Goal: Information Seeking & Learning: Compare options

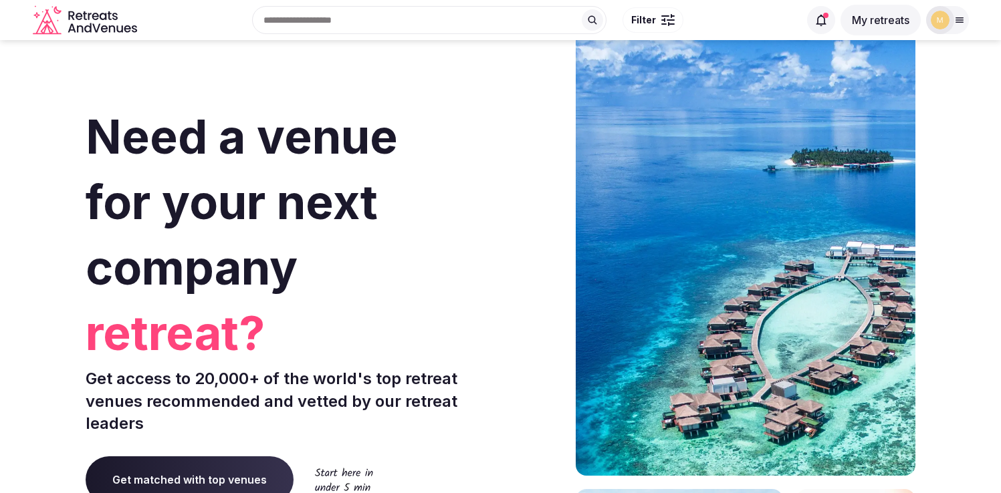
click at [868, 20] on button "My retreats" at bounding box center [880, 20] width 80 height 31
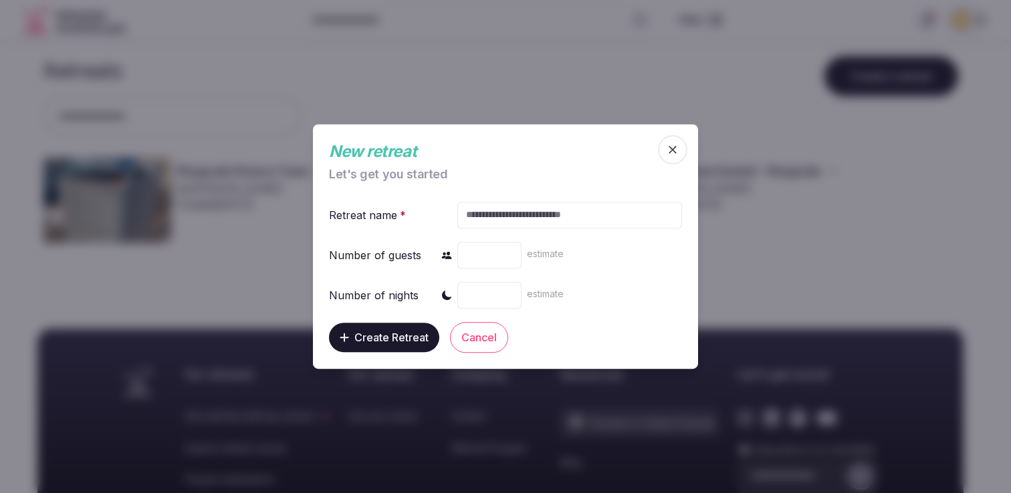
click at [680, 151] on span "button" at bounding box center [672, 149] width 29 height 29
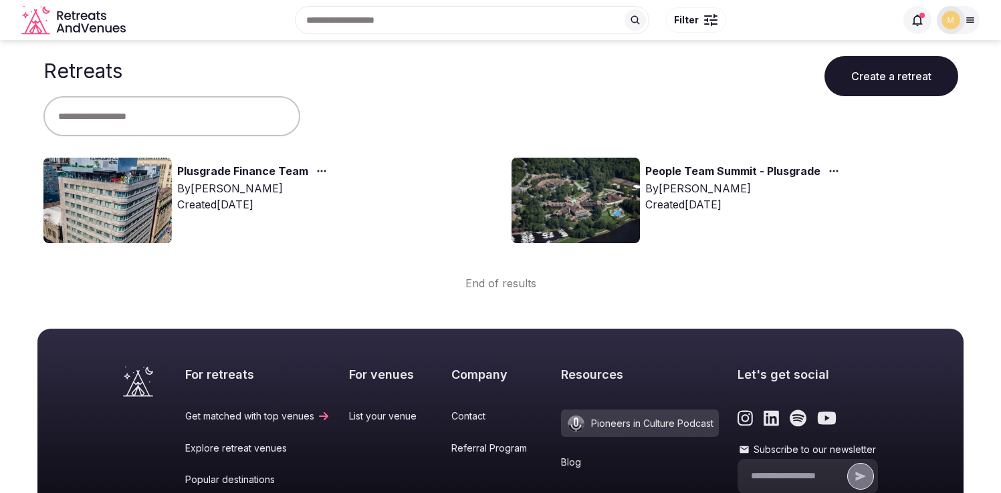
click at [219, 171] on link "Plusgrade Finance Team" at bounding box center [242, 171] width 131 height 17
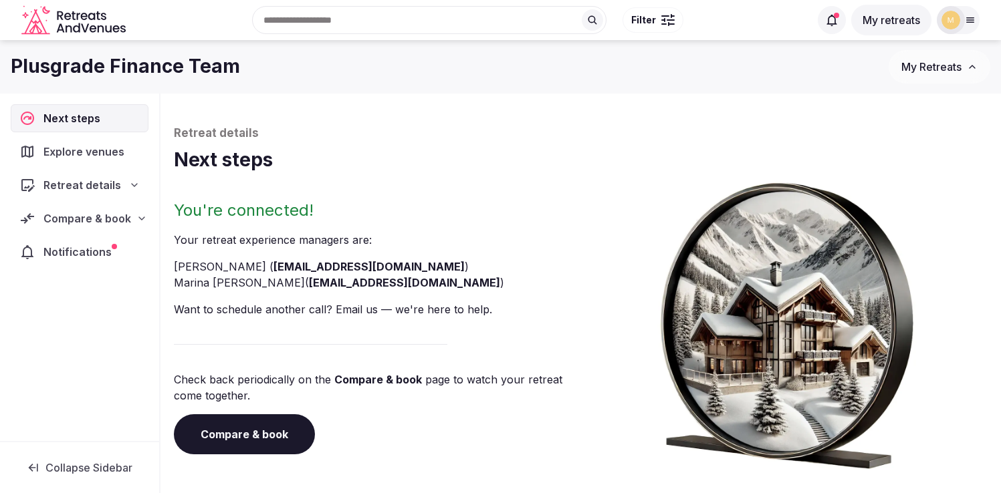
click at [62, 223] on span "Compare & book" at bounding box center [87, 219] width 88 height 16
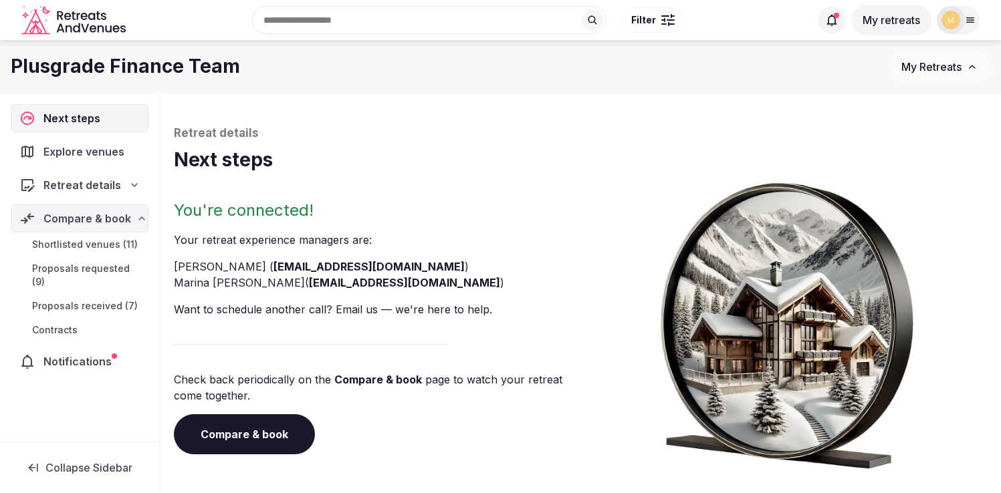
click at [67, 299] on span "Proposals received (7)" at bounding box center [85, 305] width 106 height 13
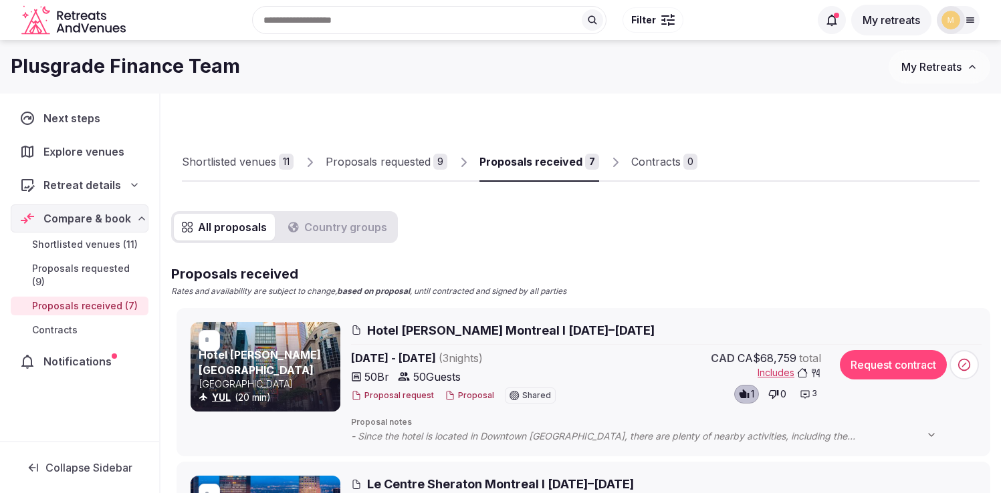
click at [386, 160] on div "Proposals requested" at bounding box center [377, 162] width 105 height 16
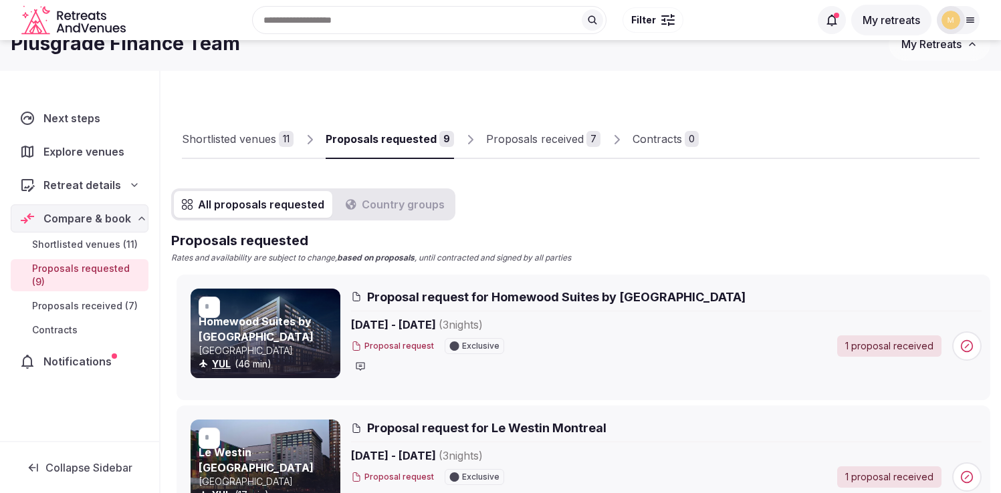
scroll to position [5, 0]
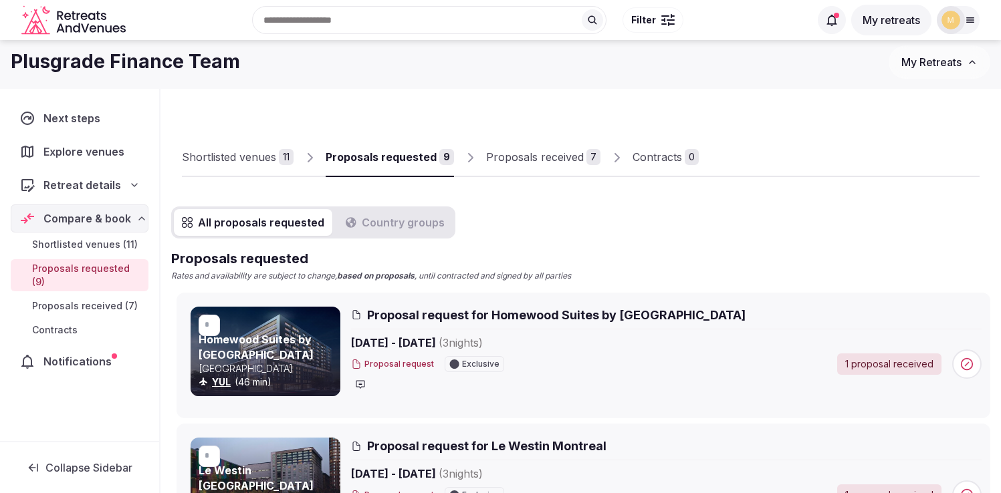
click at [233, 154] on div "Shortlisted venues" at bounding box center [229, 157] width 94 height 16
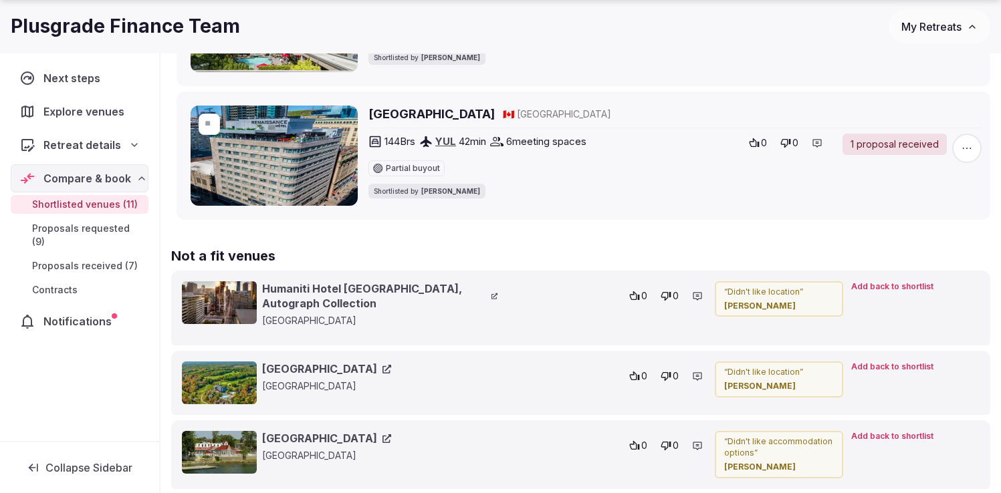
scroll to position [1557, 0]
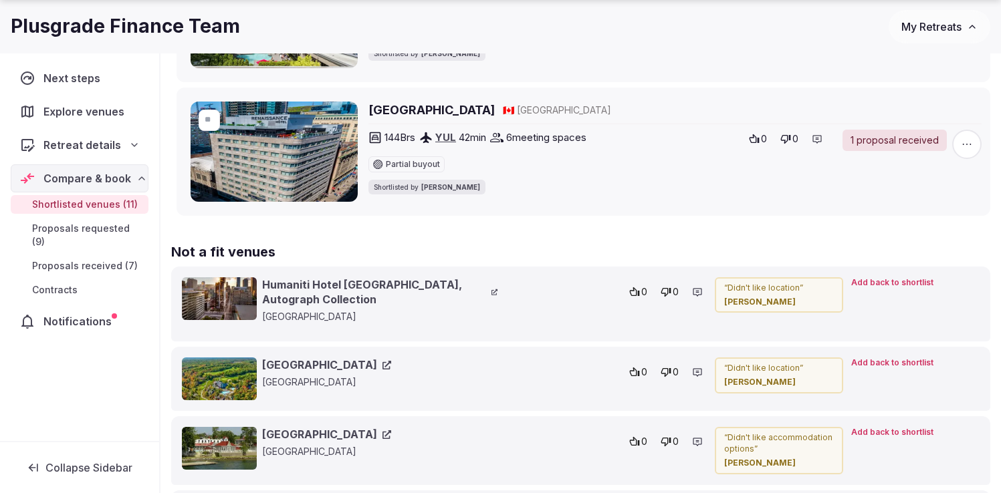
click at [100, 229] on span "Proposals requested (9)" at bounding box center [87, 235] width 111 height 27
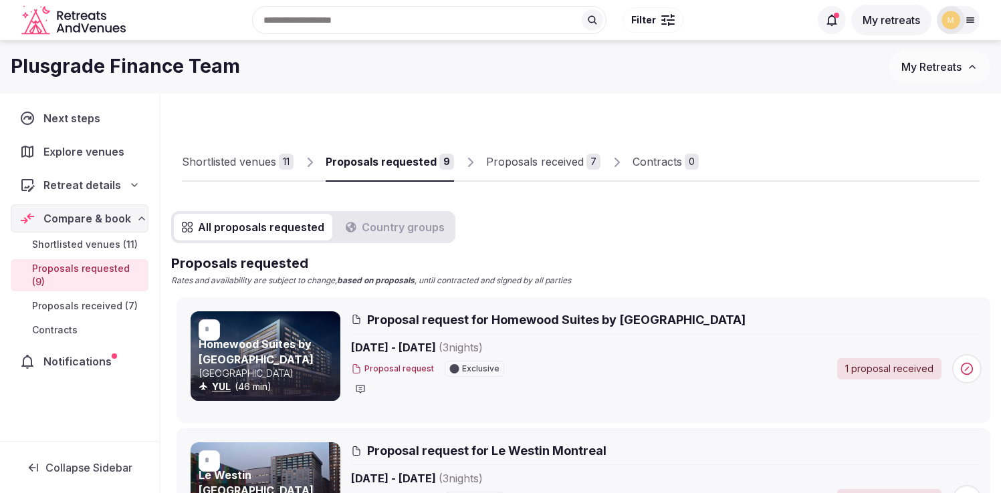
click at [76, 299] on span "Proposals received (7)" at bounding box center [85, 305] width 106 height 13
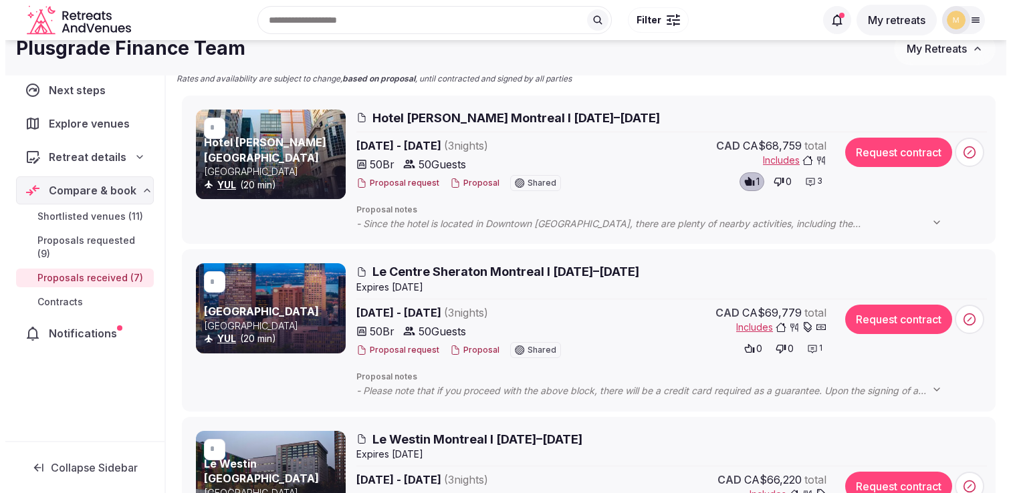
scroll to position [210, 0]
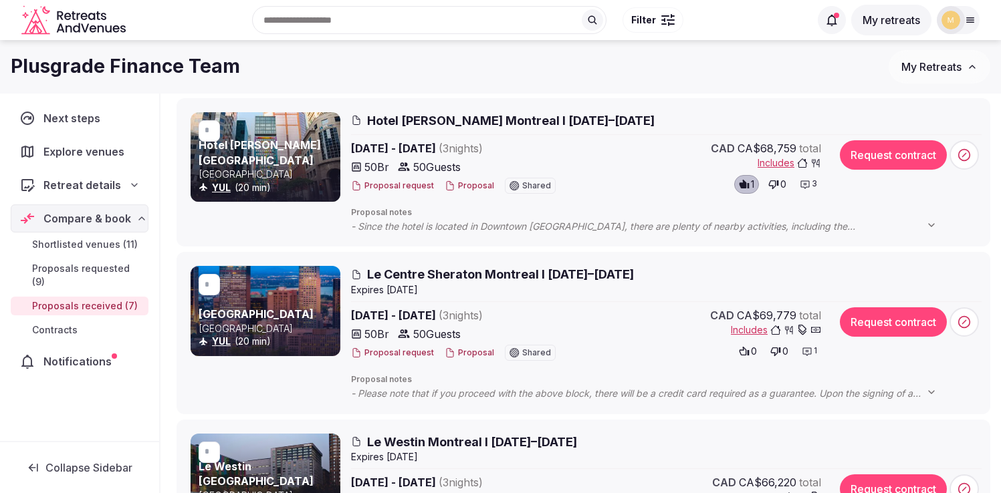
click at [575, 122] on span "Hotel [PERSON_NAME] Montreal I [DATE]–[DATE]" at bounding box center [510, 120] width 287 height 17
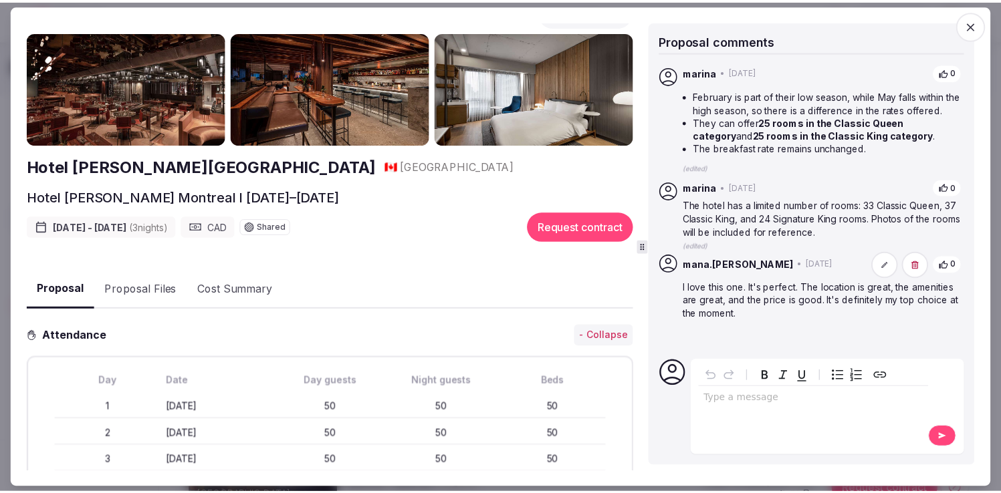
scroll to position [0, 0]
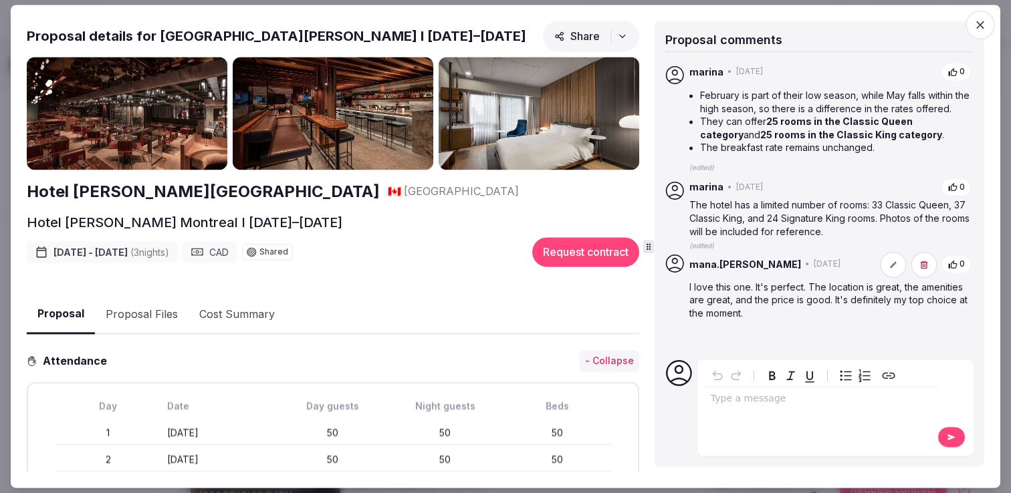
click at [985, 25] on icon "button" at bounding box center [979, 24] width 13 height 13
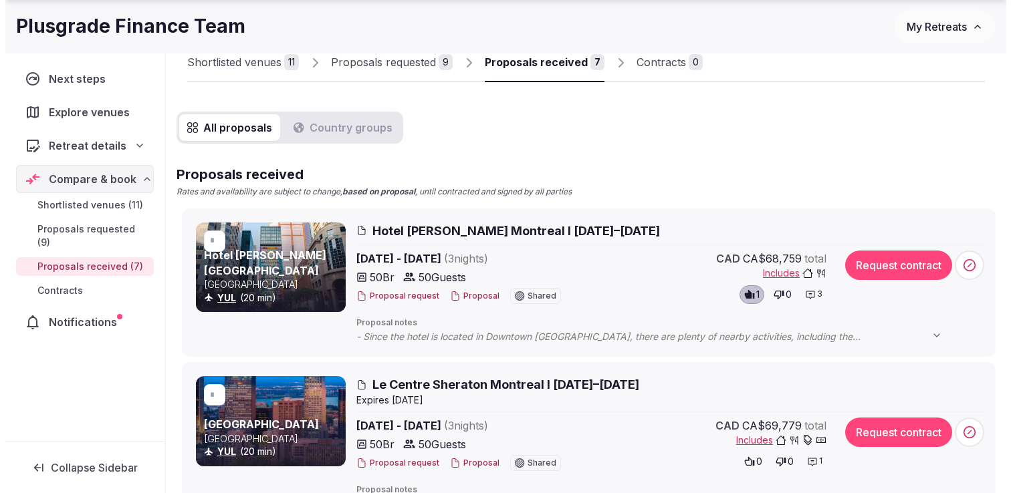
scroll to position [102, 0]
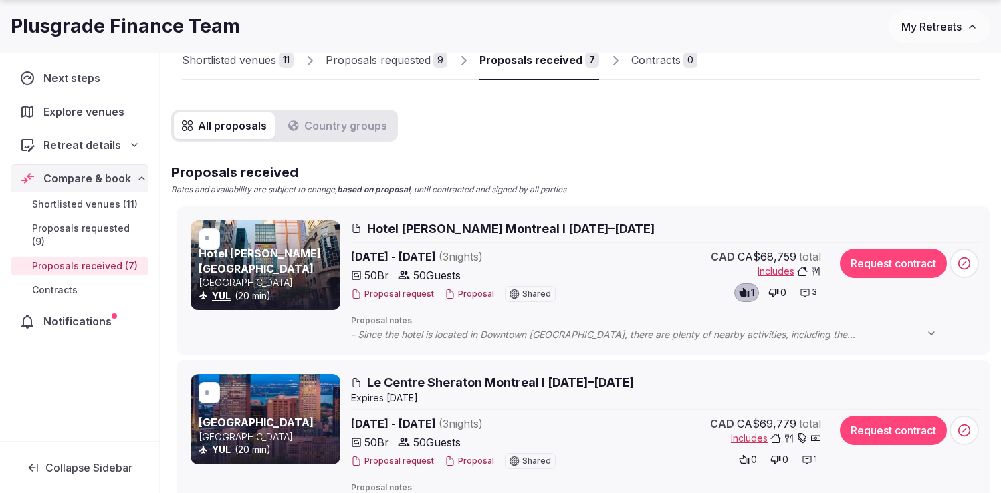
click at [481, 225] on span "Hotel [PERSON_NAME] Montreal I [DATE]–[DATE]" at bounding box center [510, 229] width 287 height 17
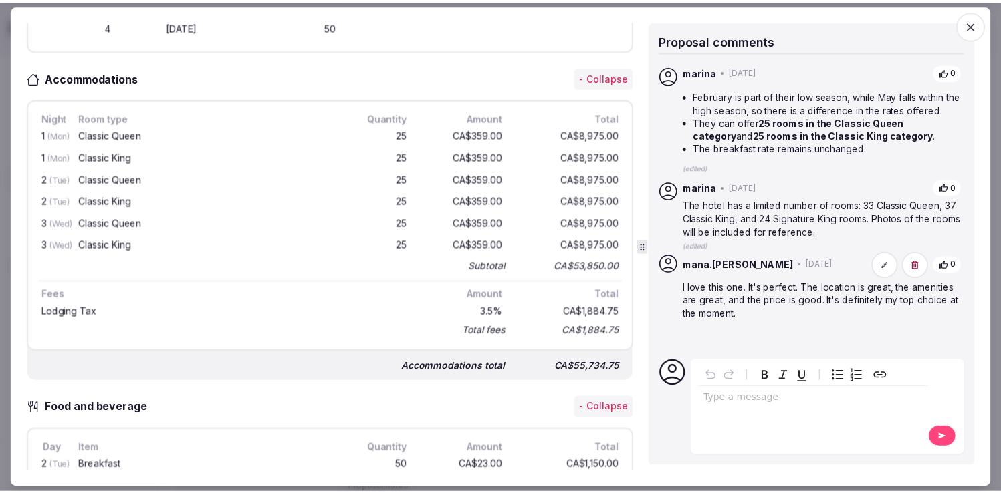
scroll to position [487, 0]
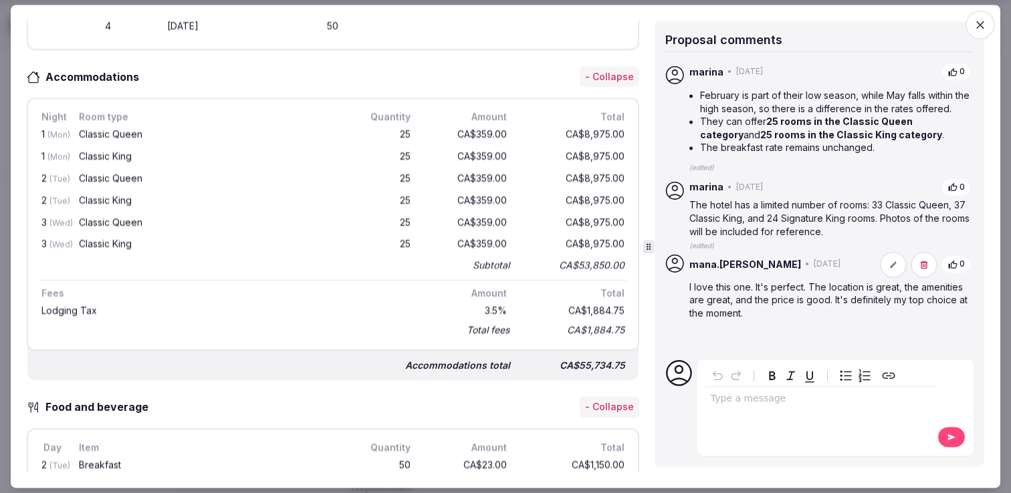
click at [983, 29] on icon "button" at bounding box center [979, 24] width 13 height 13
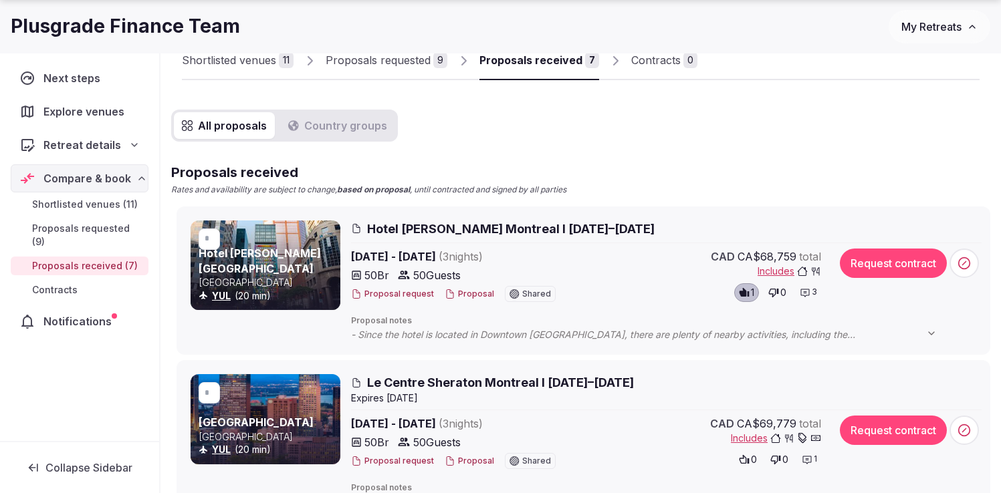
click at [536, 70] on link "Proposals received 7" at bounding box center [539, 60] width 120 height 39
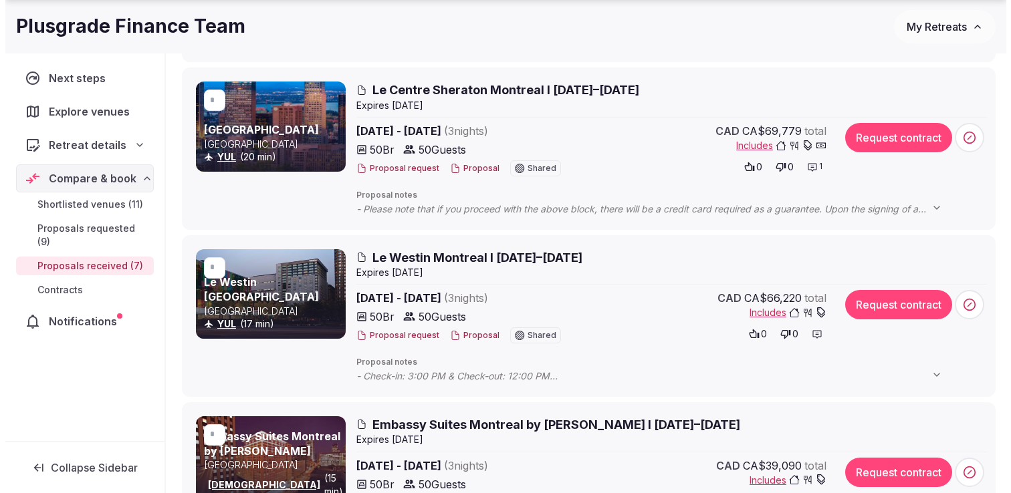
scroll to position [396, 0]
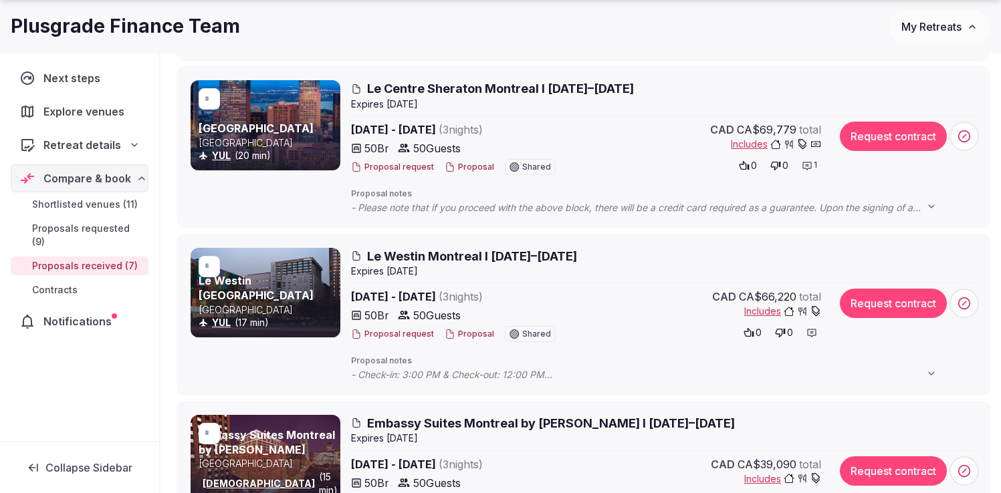
click at [450, 259] on span "Le Westin Montreal I [DATE]–[DATE]" at bounding box center [472, 256] width 210 height 17
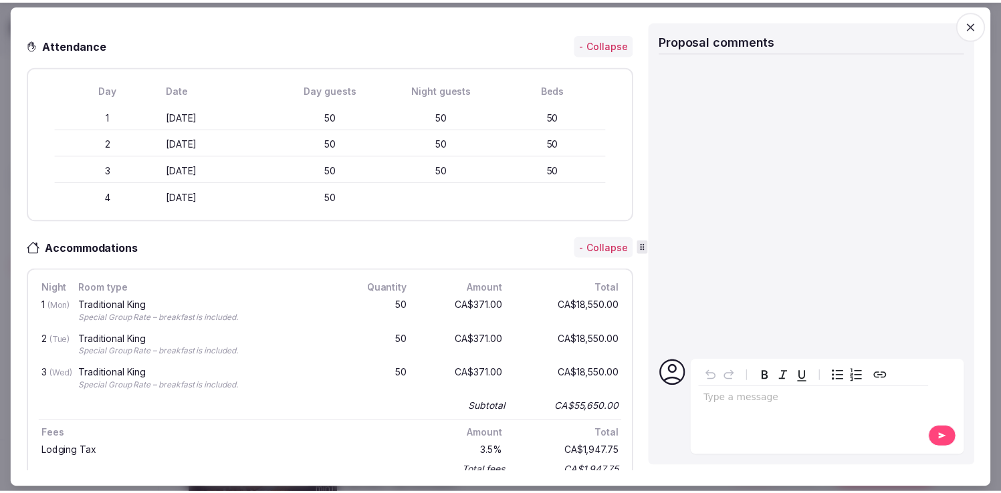
scroll to position [34, 0]
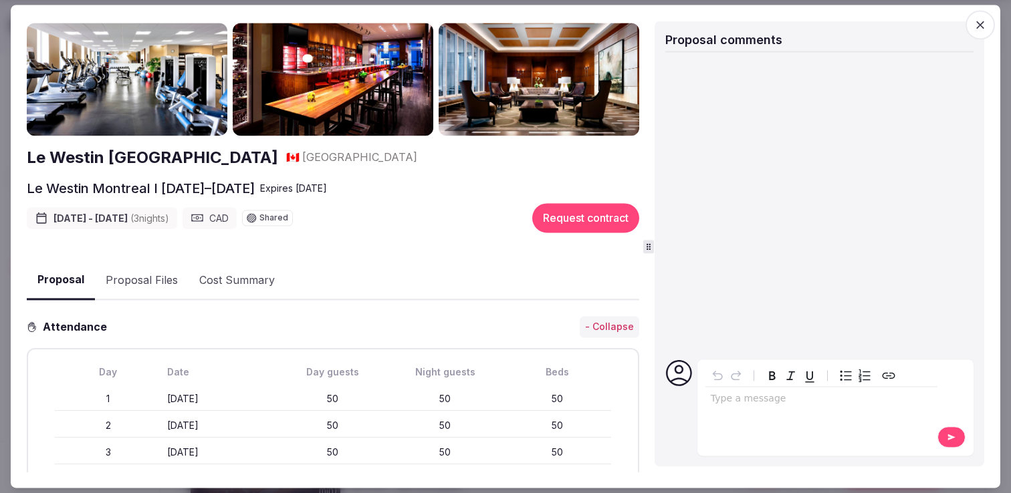
click at [983, 25] on icon "button" at bounding box center [979, 24] width 13 height 13
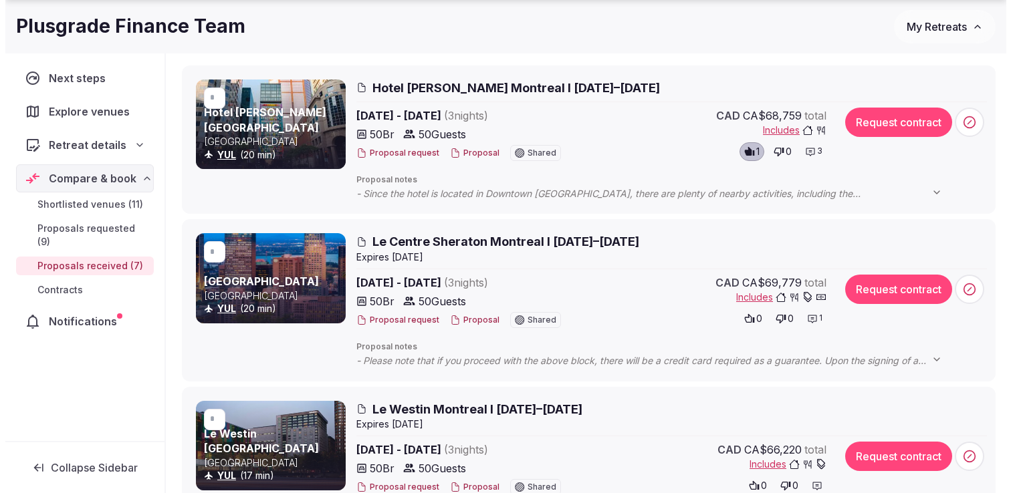
scroll to position [245, 0]
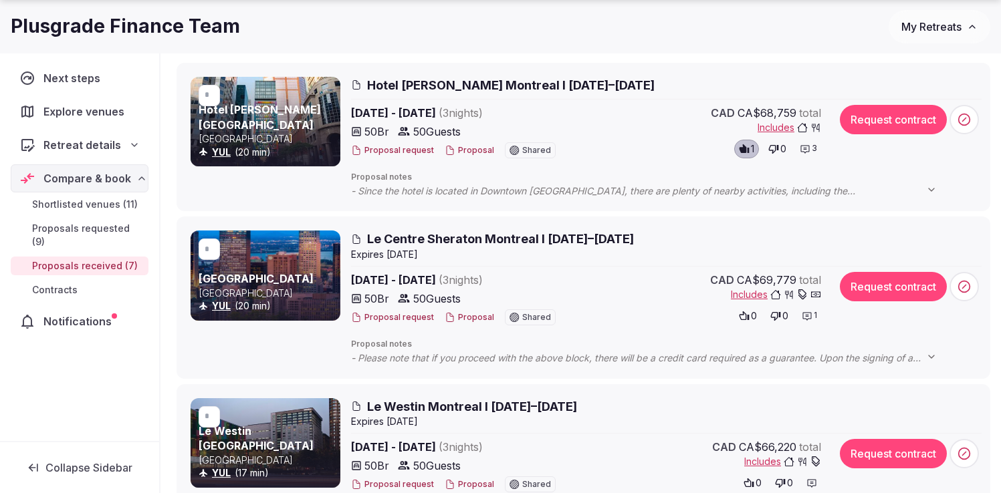
click at [401, 318] on button "Proposal request" at bounding box center [392, 317] width 83 height 11
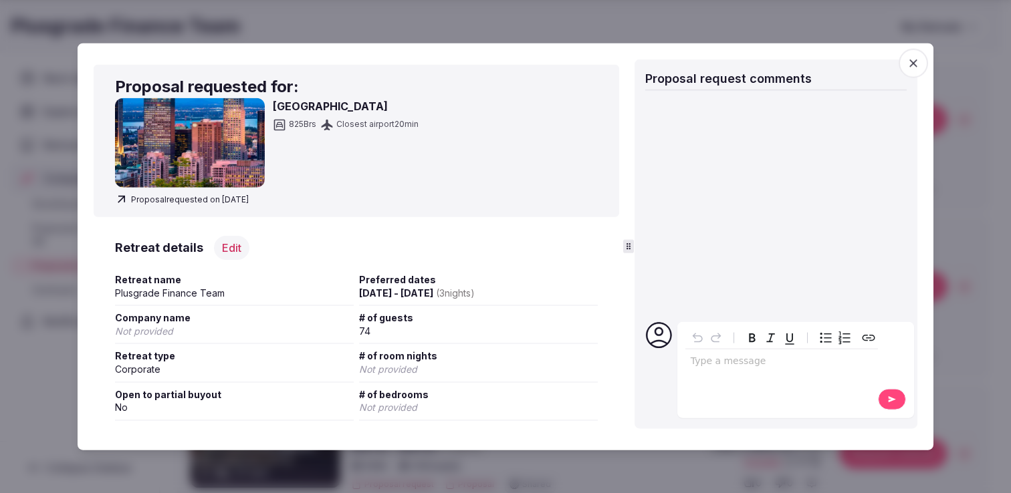
click at [912, 72] on span "button" at bounding box center [912, 63] width 29 height 29
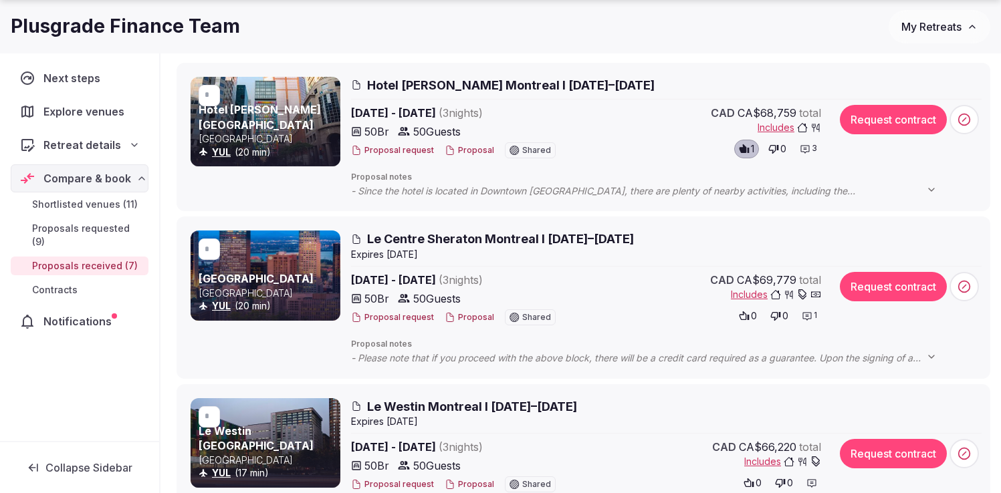
click at [515, 241] on span "Le Centre Sheraton Montreal I [DATE]–[DATE]" at bounding box center [500, 239] width 267 height 17
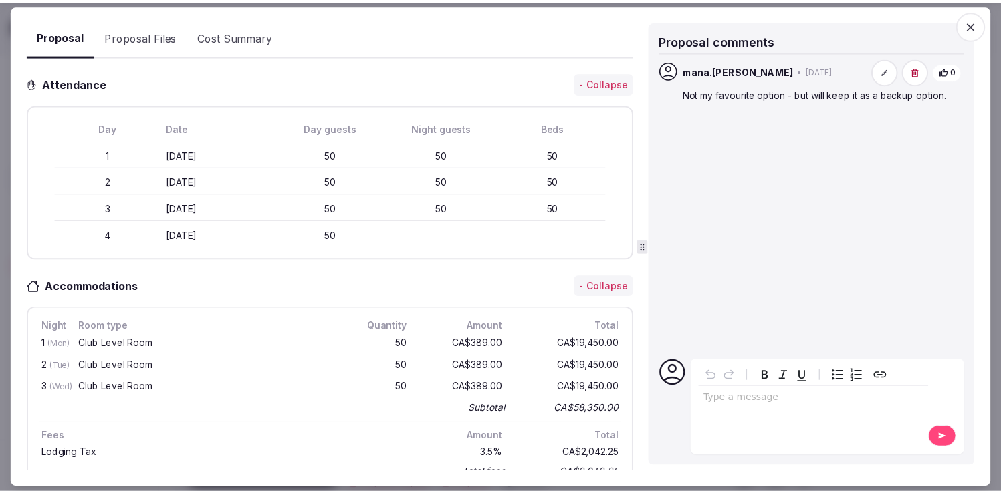
scroll to position [68, 0]
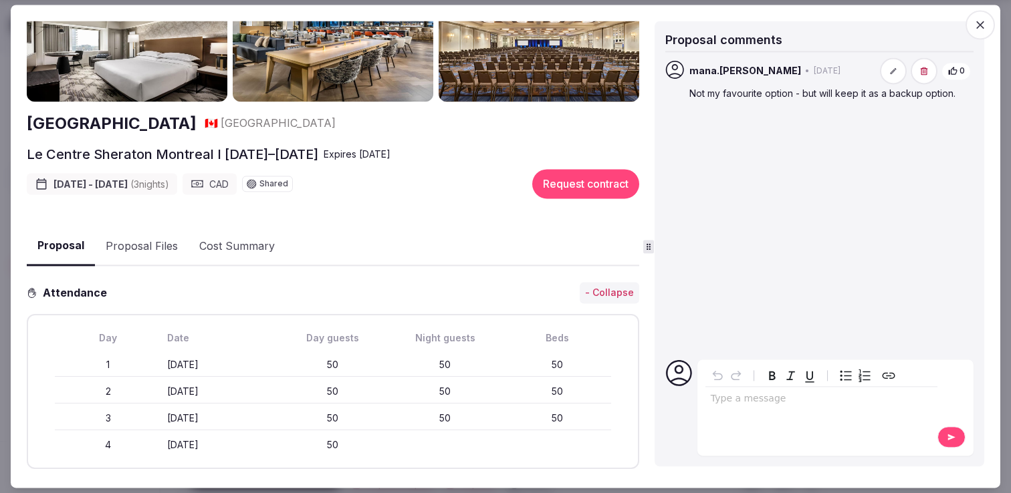
click at [982, 26] on icon "button" at bounding box center [979, 24] width 13 height 13
